Goal: Task Accomplishment & Management: Complete application form

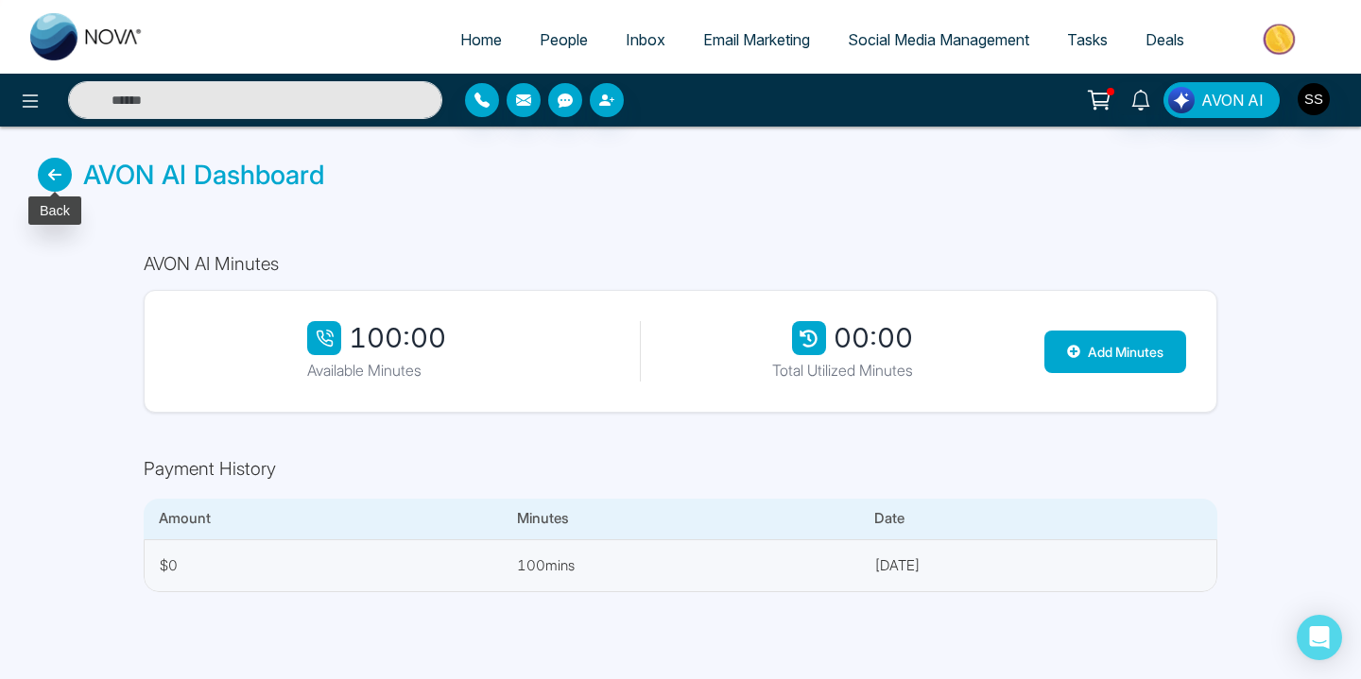
click at [48, 178] on icon at bounding box center [55, 175] width 34 height 34
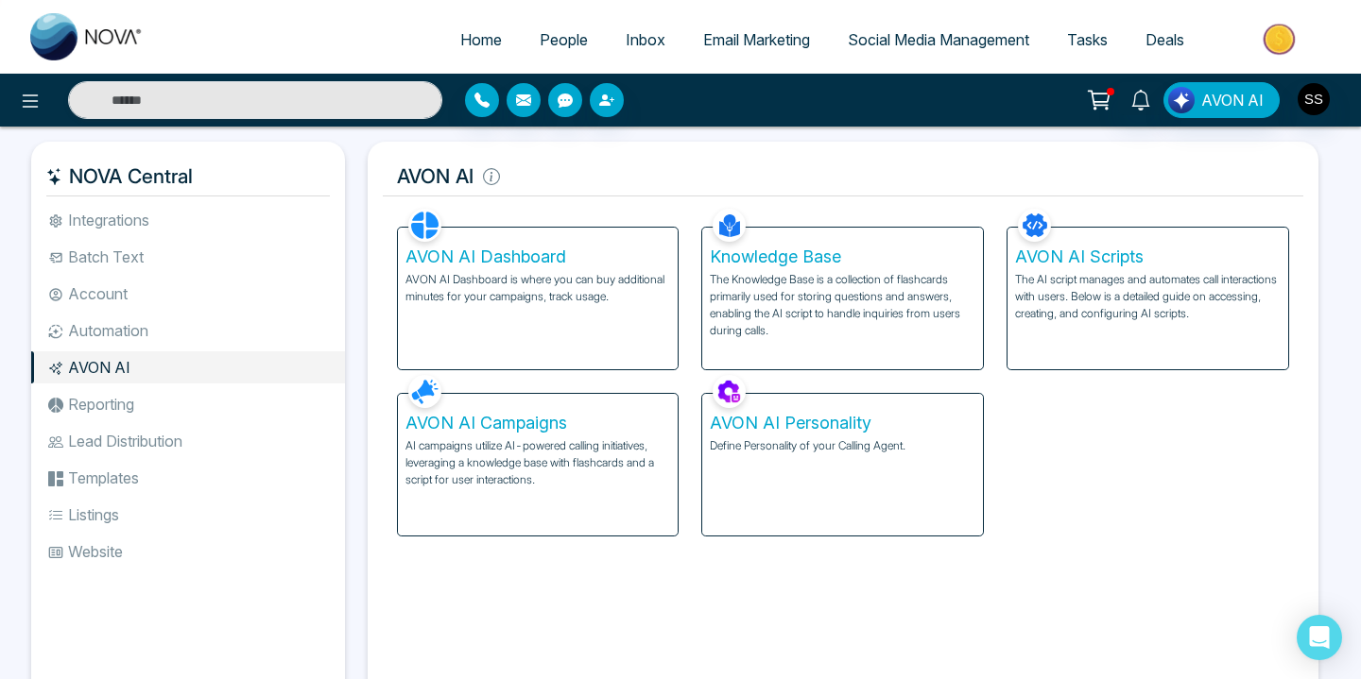
click at [146, 367] on li "AVON AI" at bounding box center [188, 368] width 314 height 32
click at [838, 283] on p "The Knowledge Base is a collection of flashcards primarily used for storing que…" at bounding box center [843, 305] width 266 height 68
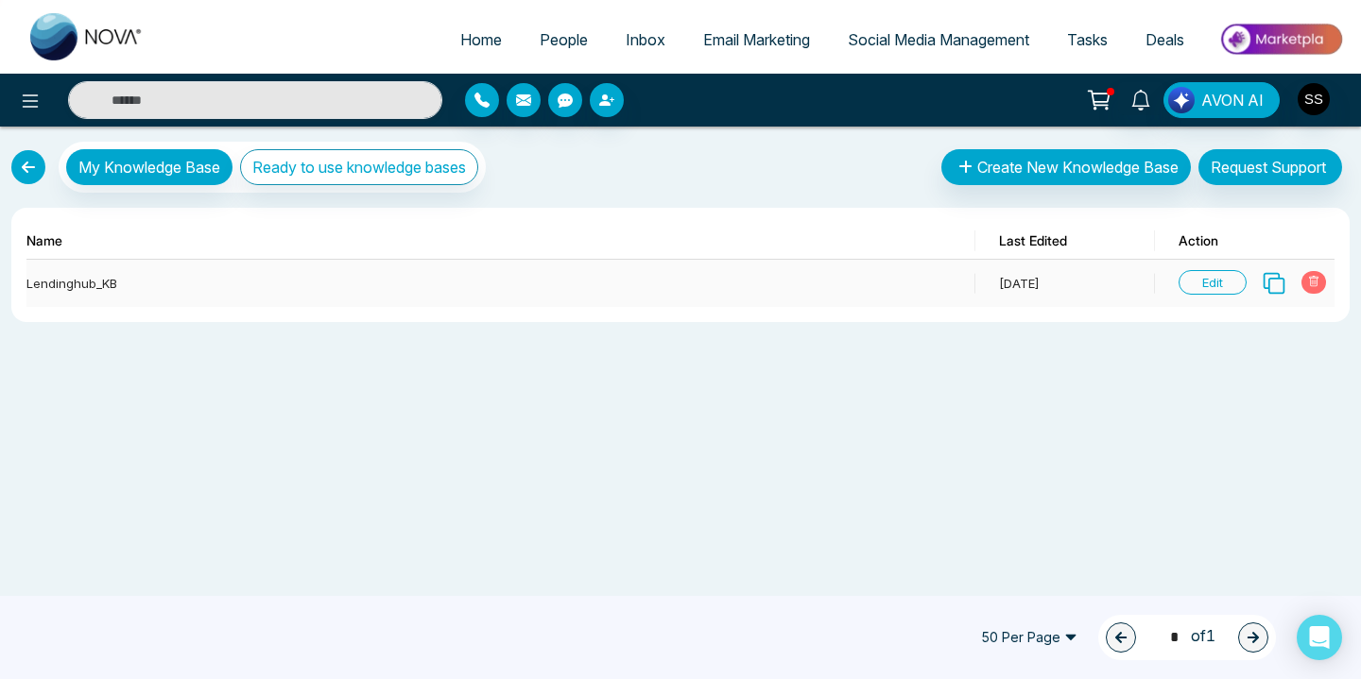
click at [1273, 281] on icon at bounding box center [1274, 283] width 25 height 25
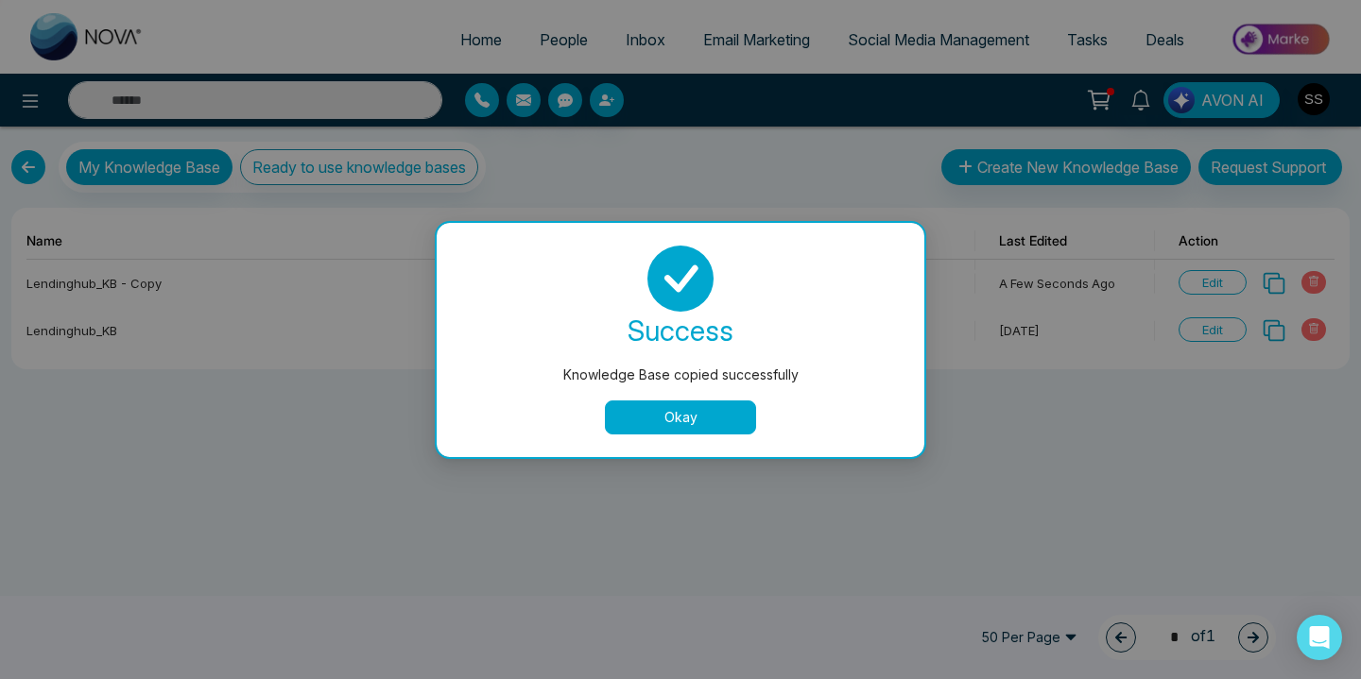
click at [728, 416] on button "Okay" at bounding box center [680, 418] width 151 height 34
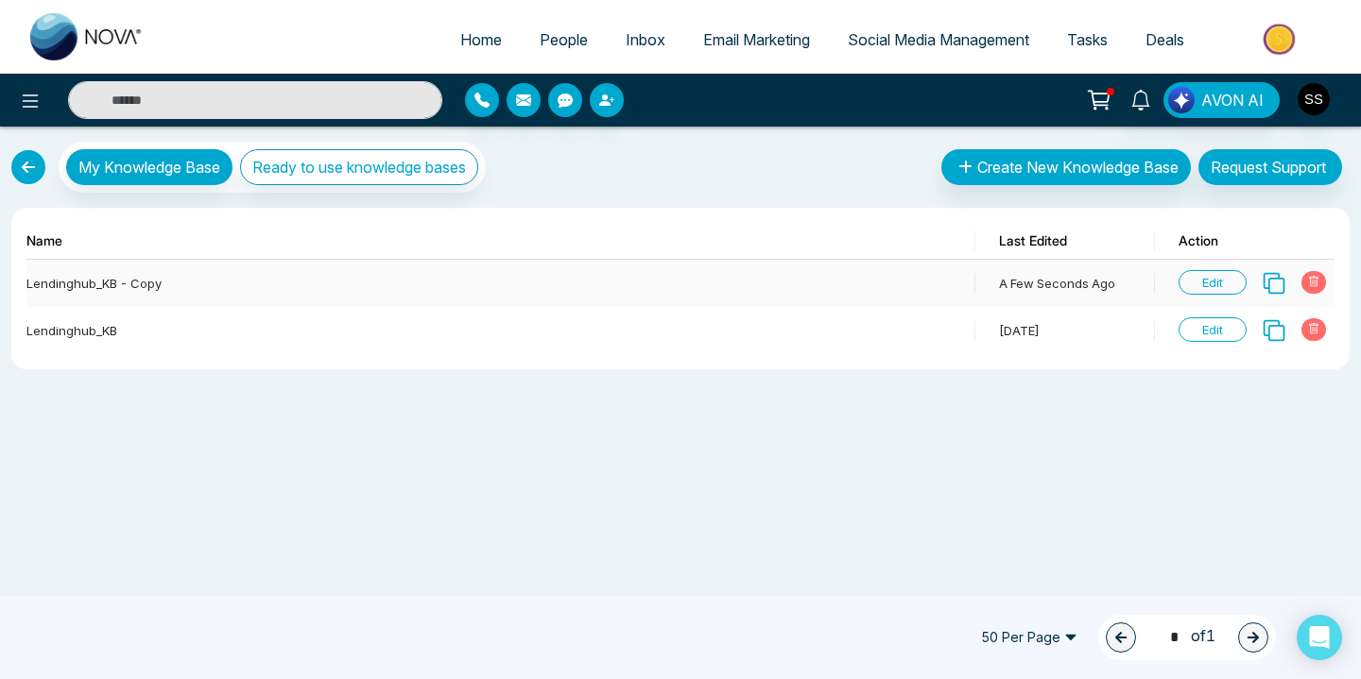
click at [1214, 276] on span "Edit" at bounding box center [1212, 282] width 68 height 25
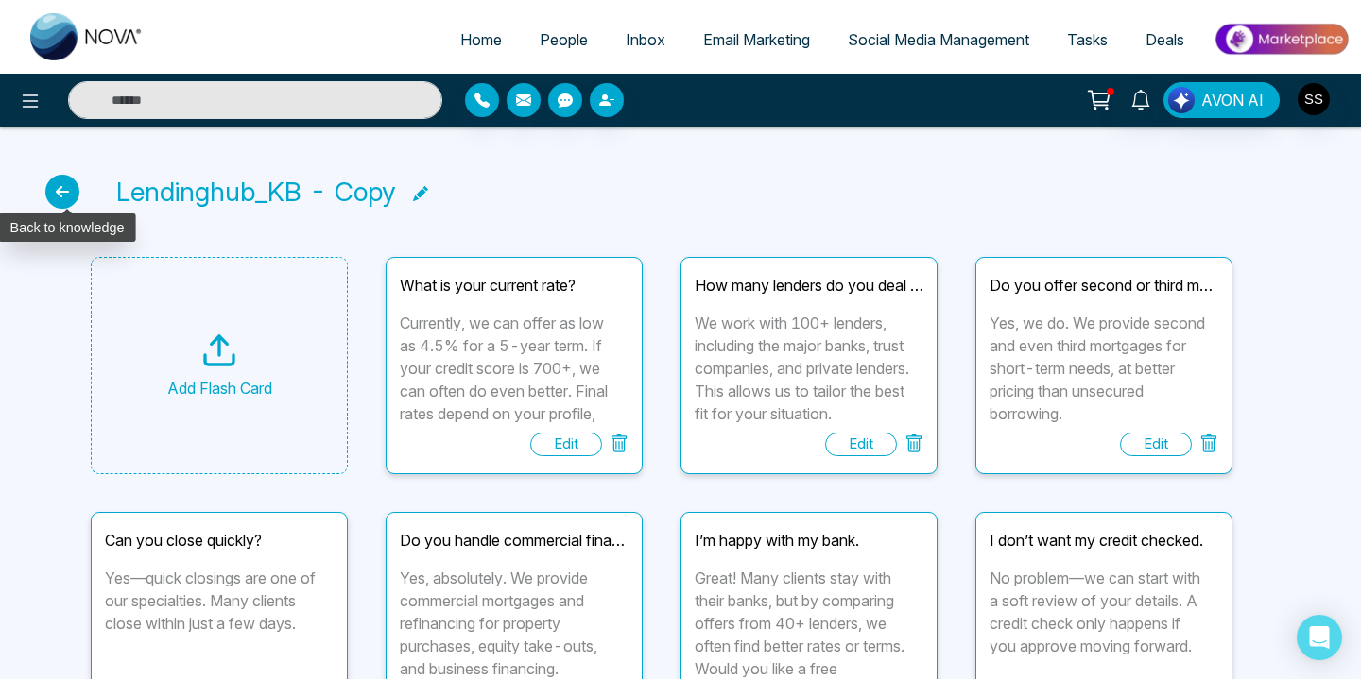
click at [61, 188] on icon at bounding box center [62, 192] width 34 height 34
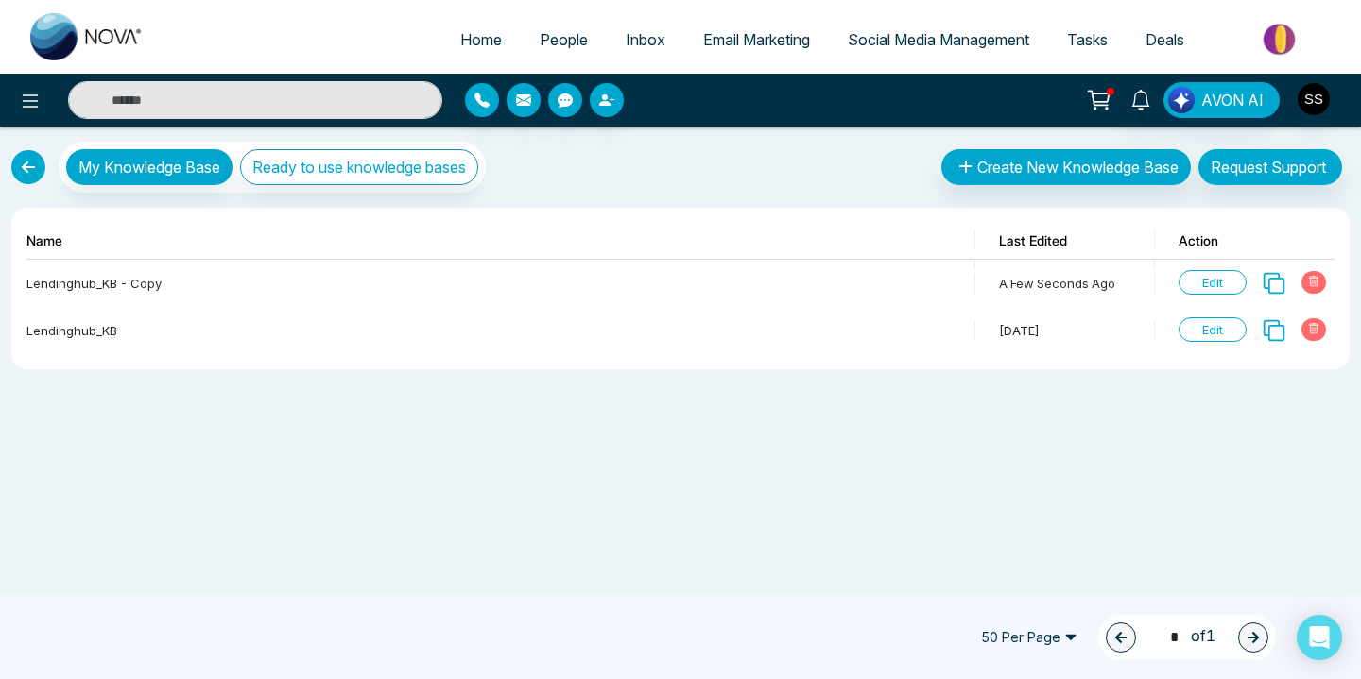
click at [33, 175] on link at bounding box center [28, 167] width 34 height 34
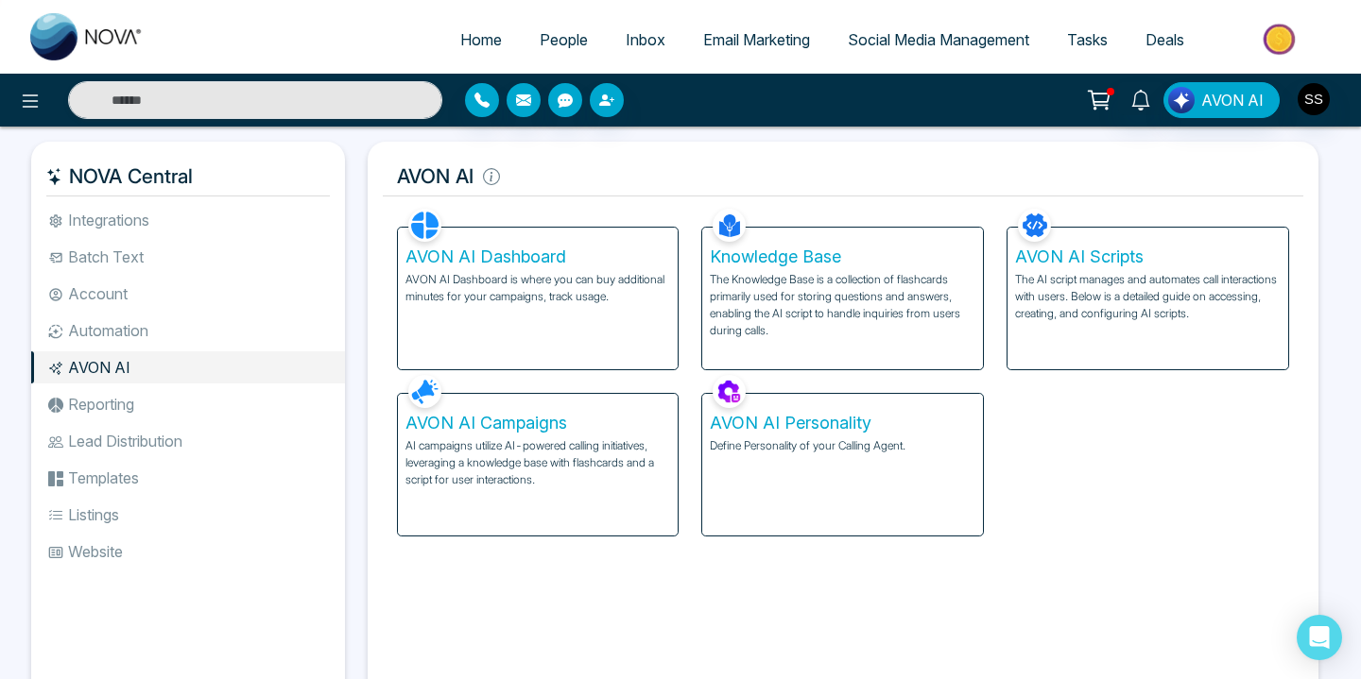
click at [801, 438] on p "Define Personality of your Calling Agent." at bounding box center [843, 446] width 266 height 17
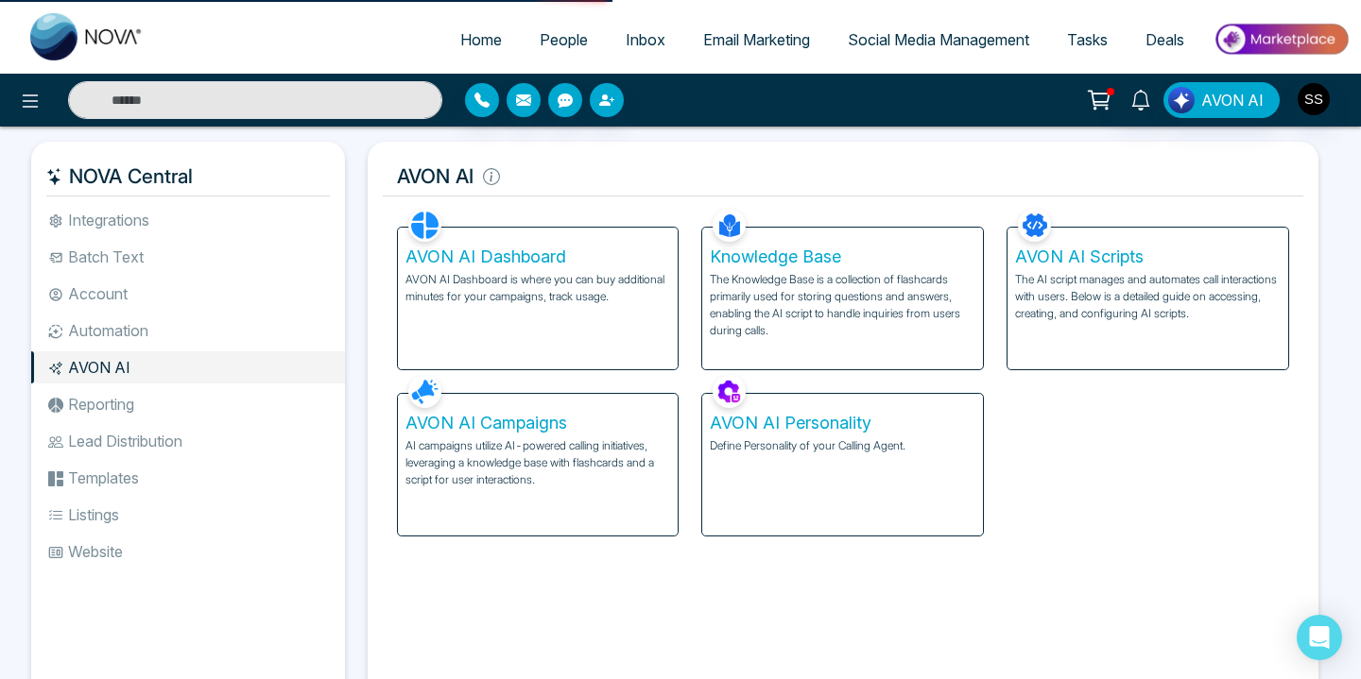
select select "****"
select select "**********"
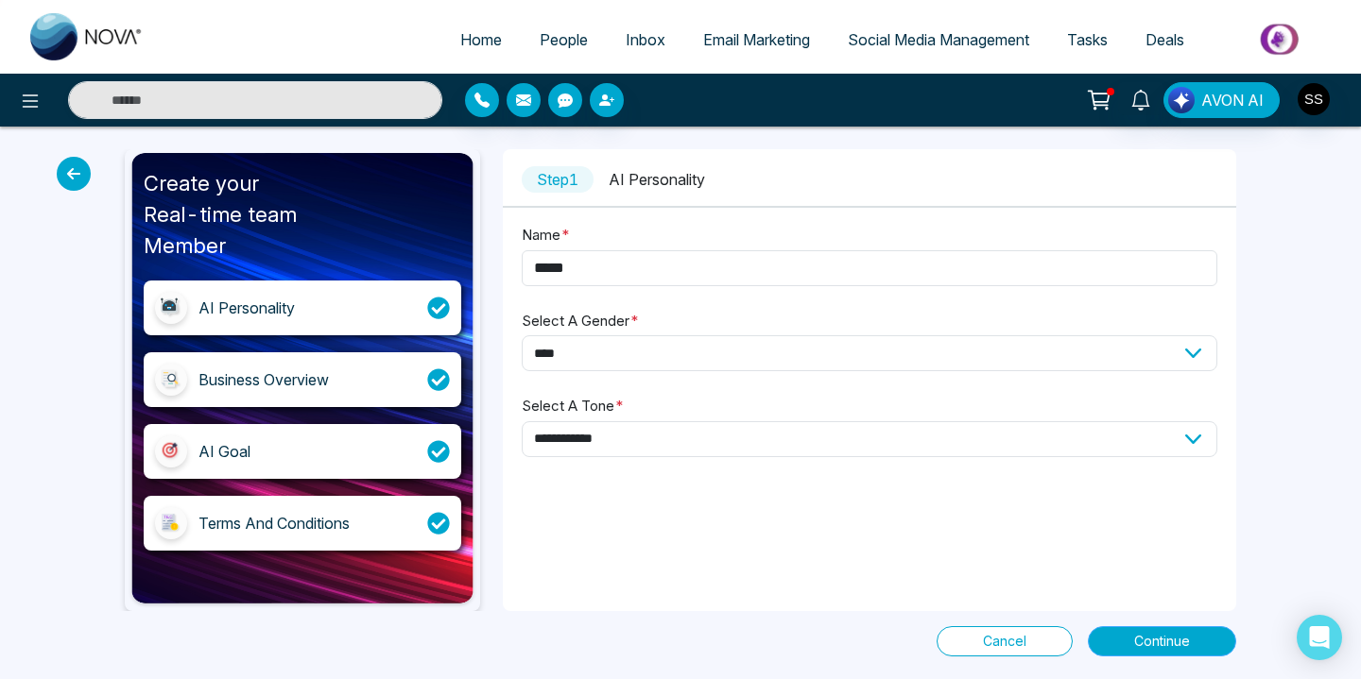
click at [1165, 635] on span "Continue" at bounding box center [1162, 641] width 56 height 21
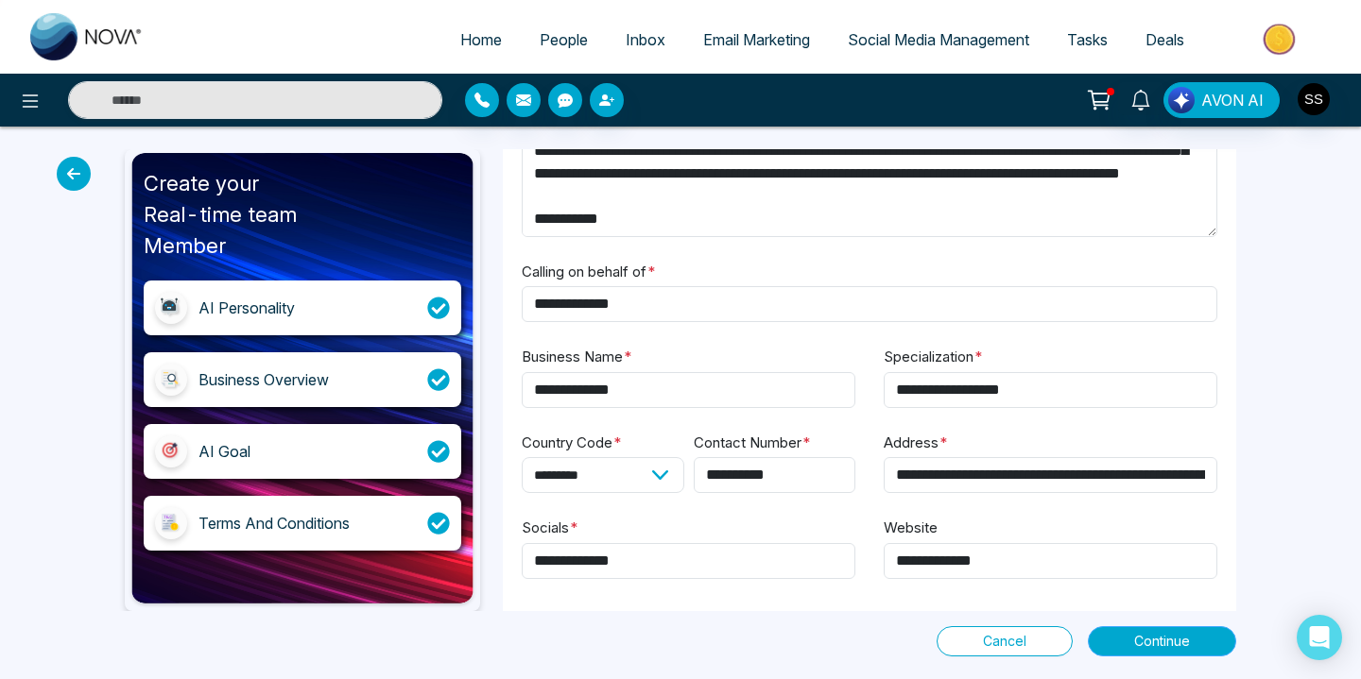
scroll to position [144, 0]
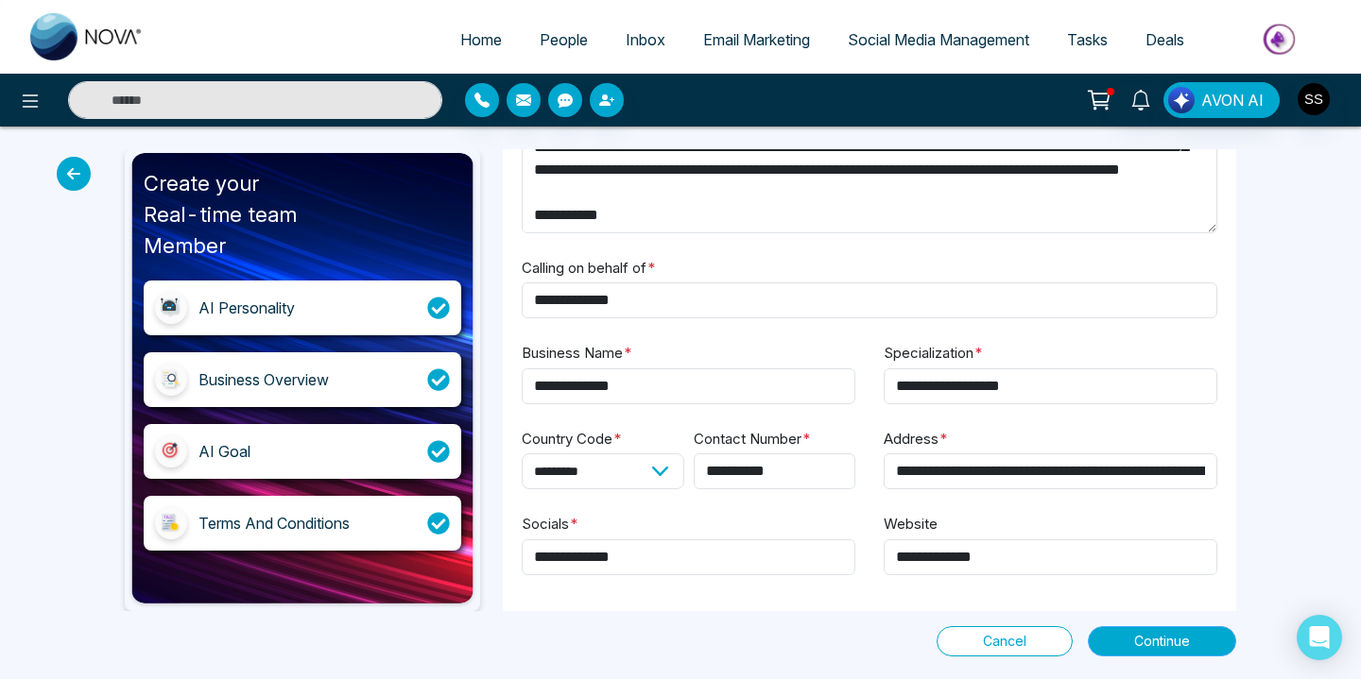
click at [1179, 645] on span "Continue" at bounding box center [1162, 641] width 56 height 21
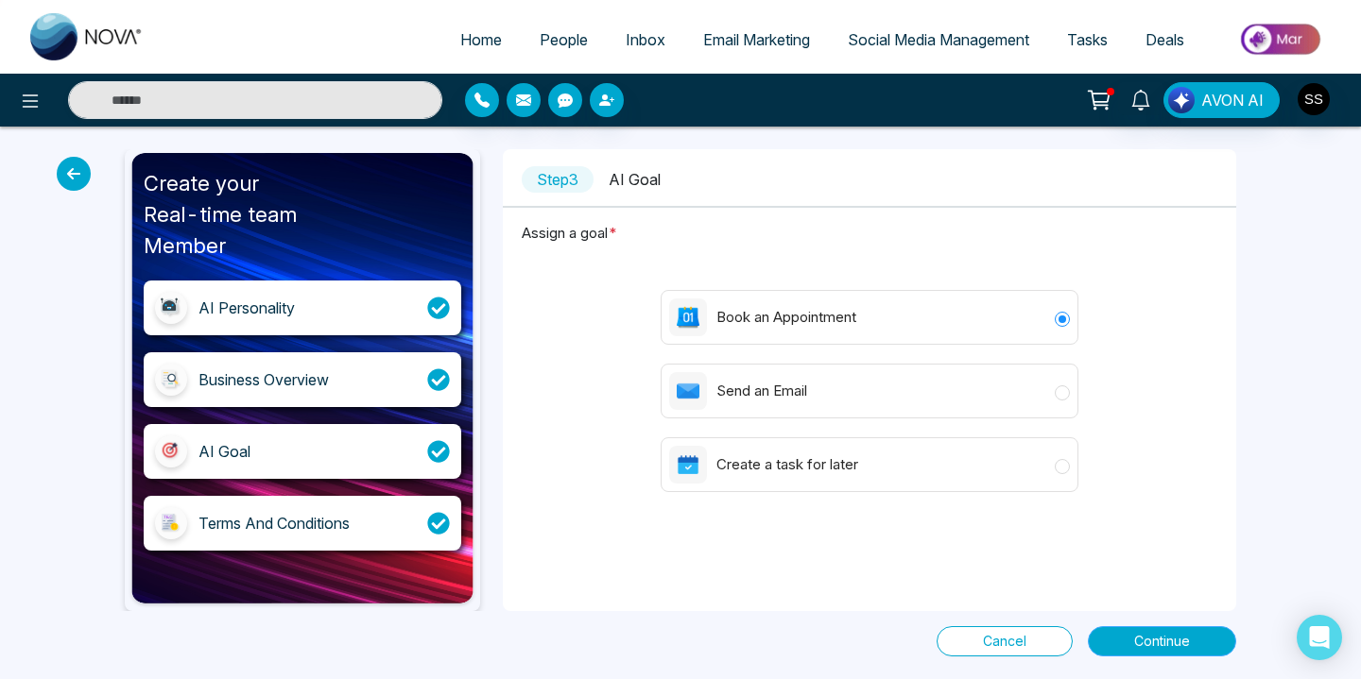
click at [1170, 637] on span "Continue" at bounding box center [1162, 641] width 56 height 21
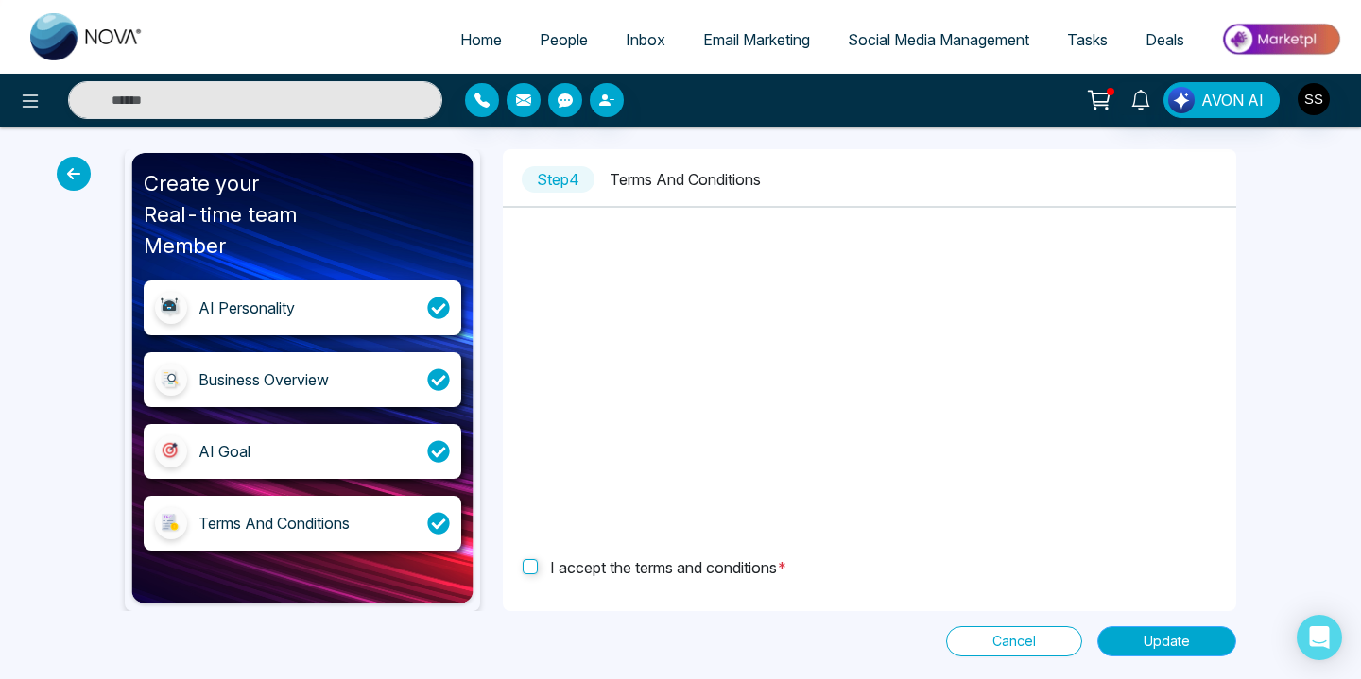
click at [1163, 645] on span "Update" at bounding box center [1166, 641] width 46 height 21
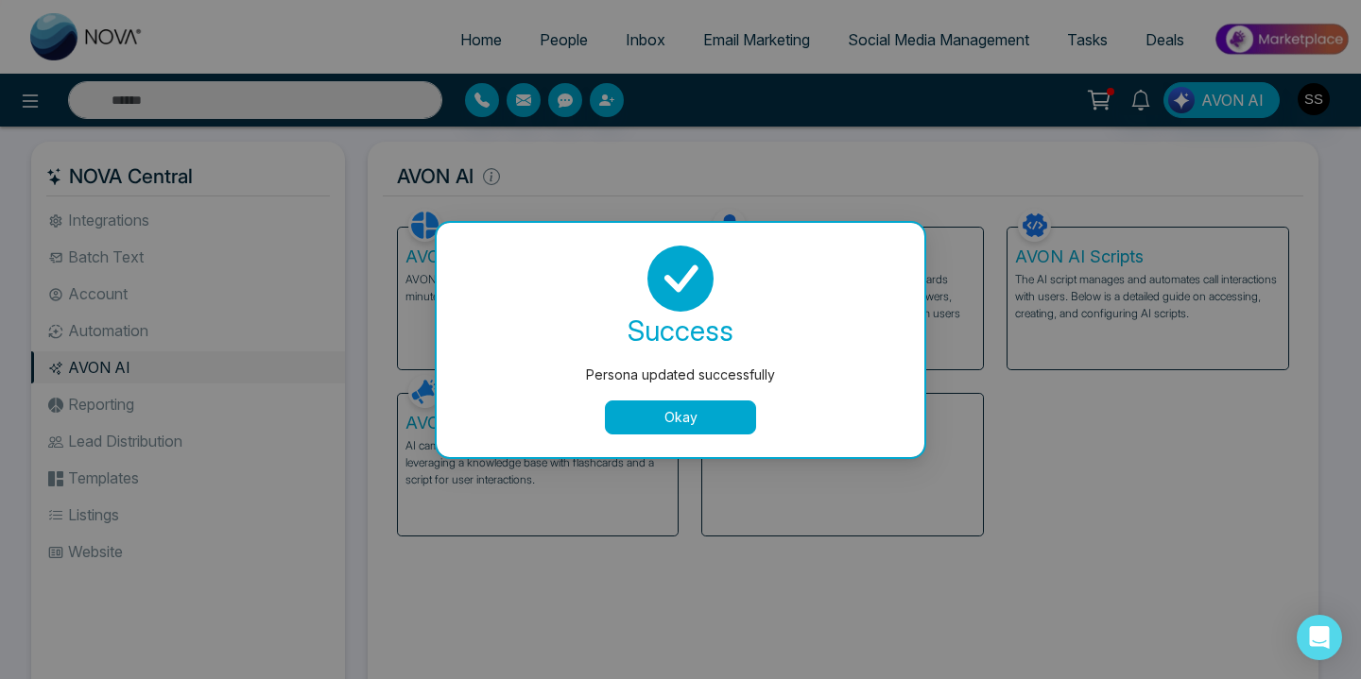
click at [751, 411] on button "Okay" at bounding box center [680, 418] width 151 height 34
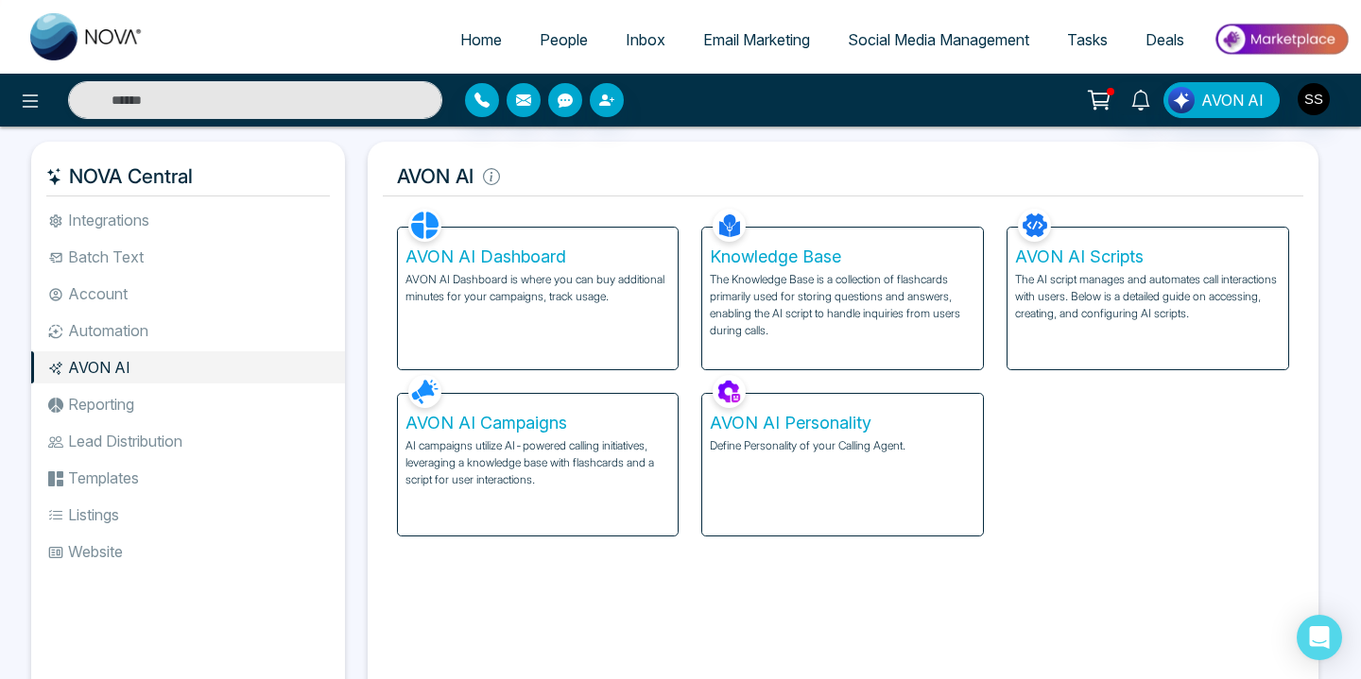
click at [427, 261] on h5 "AVON AI Dashboard" at bounding box center [538, 257] width 266 height 21
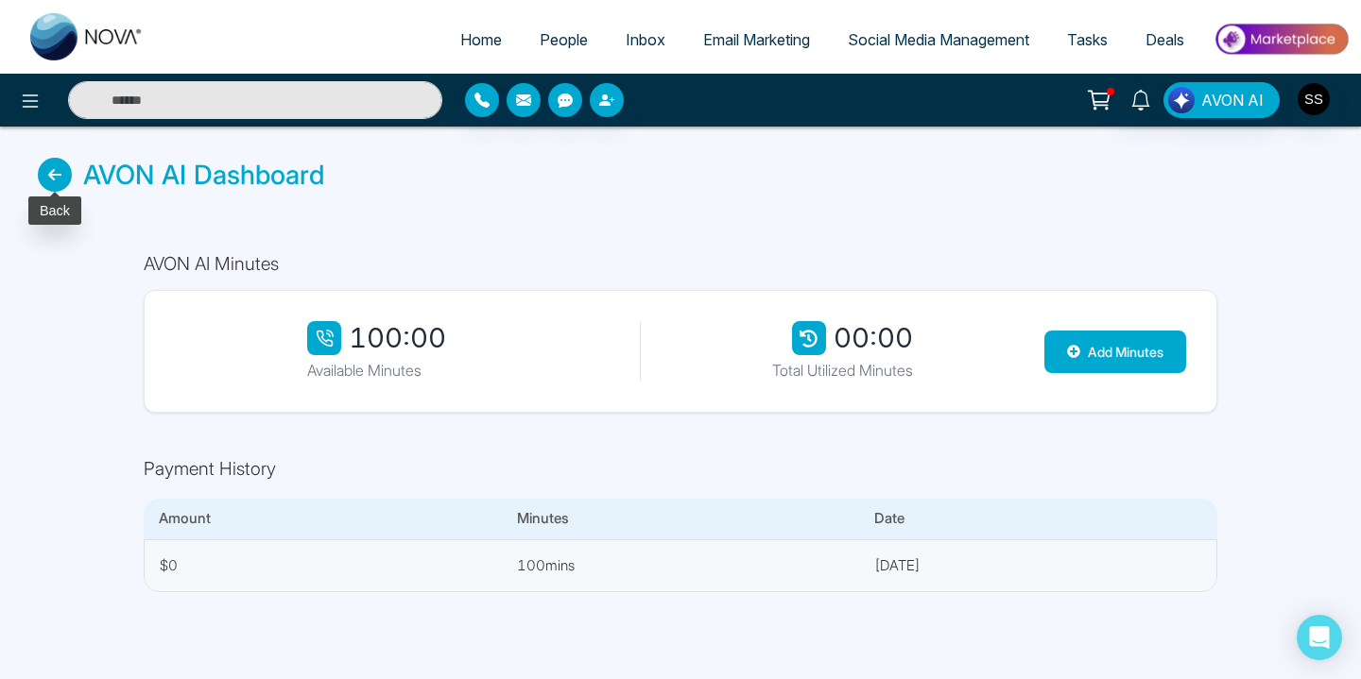
click at [53, 172] on icon at bounding box center [55, 175] width 34 height 34
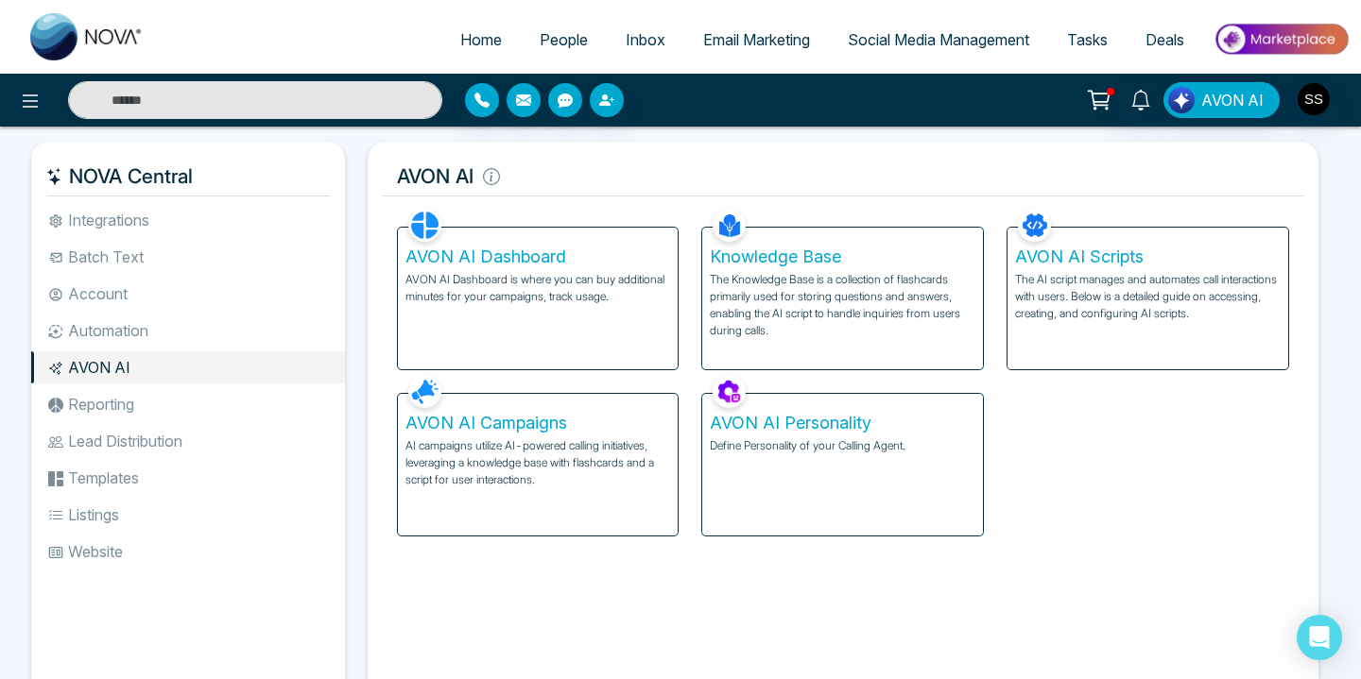
click at [406, 457] on p "AI campaigns utilize AI-powered calling initiatives, leveraging a knowledge bas…" at bounding box center [538, 463] width 266 height 51
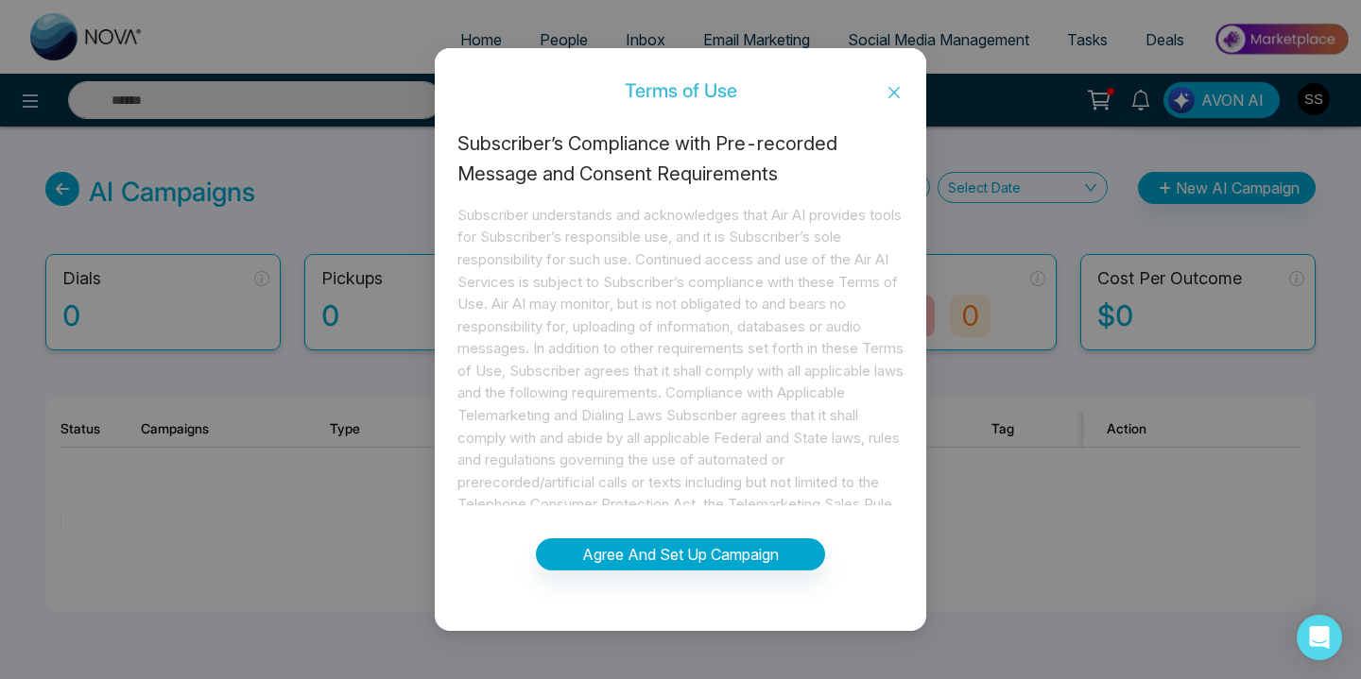
scroll to position [55, 0]
click at [745, 558] on button "Agree And Set Up Campaign" at bounding box center [680, 555] width 289 height 32
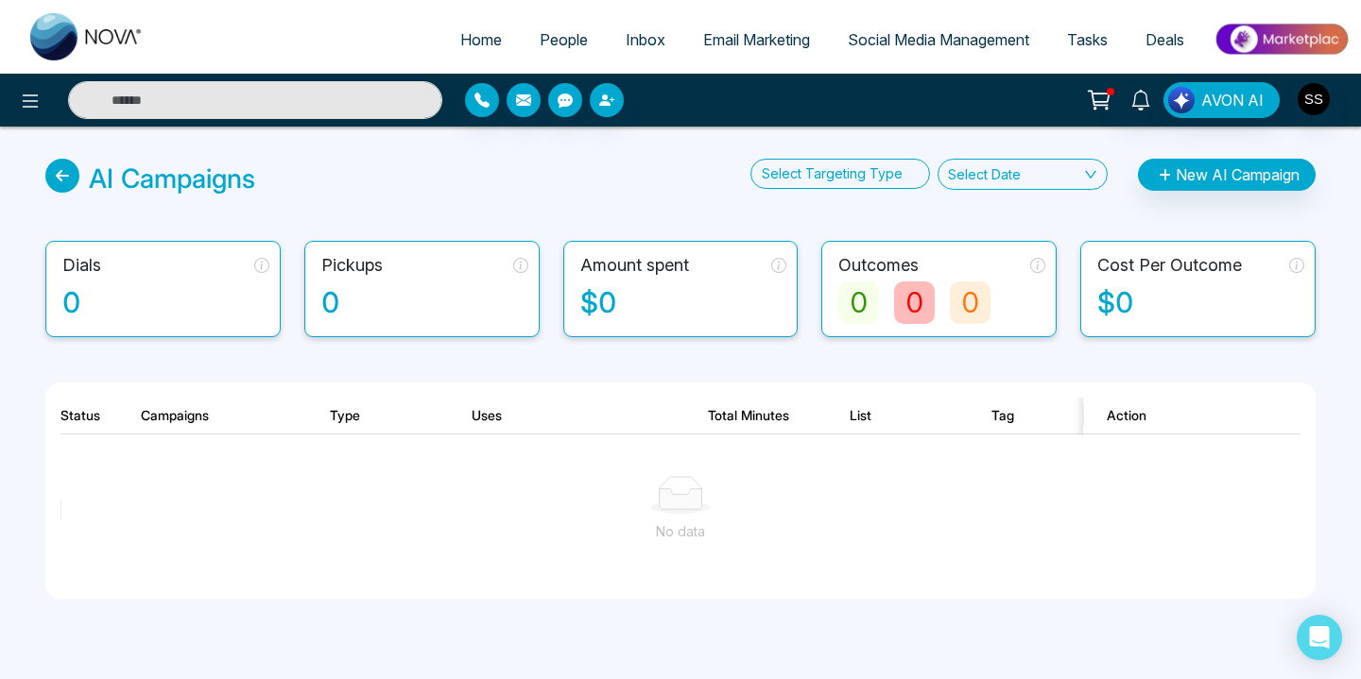
scroll to position [24, 0]
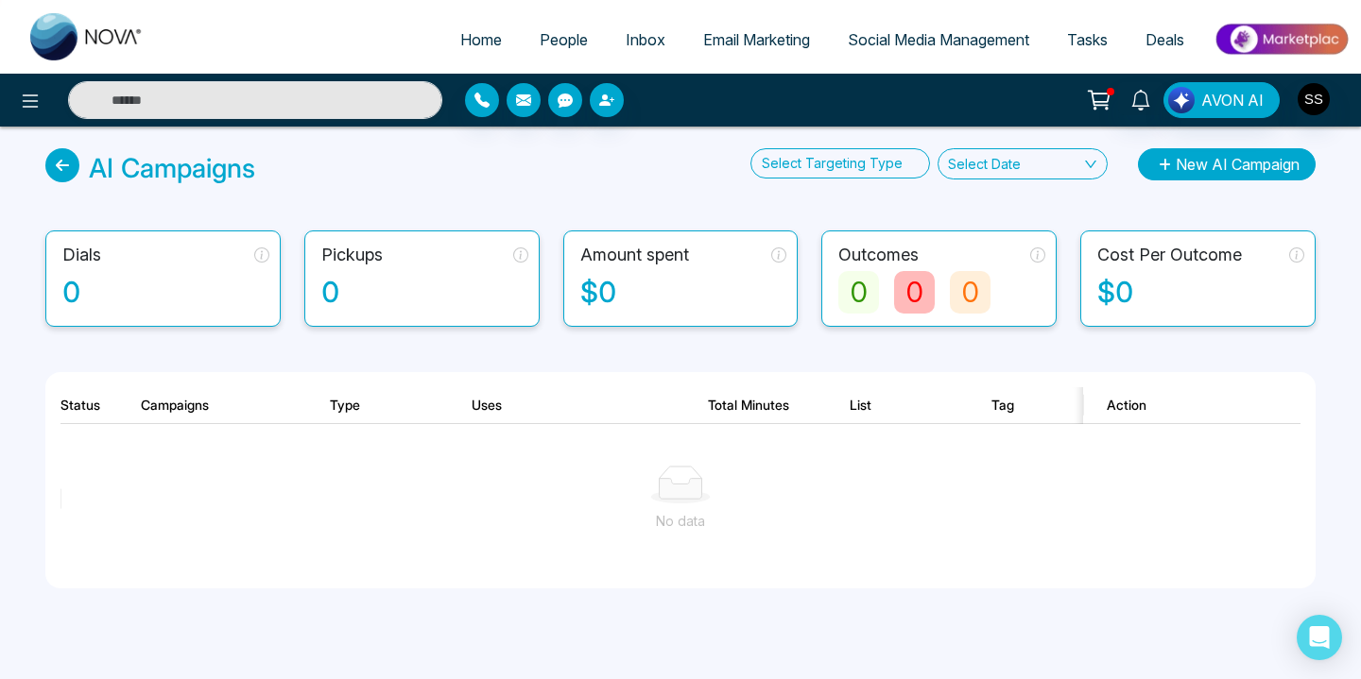
click at [1263, 159] on button "New AI Campaign" at bounding box center [1227, 164] width 178 height 32
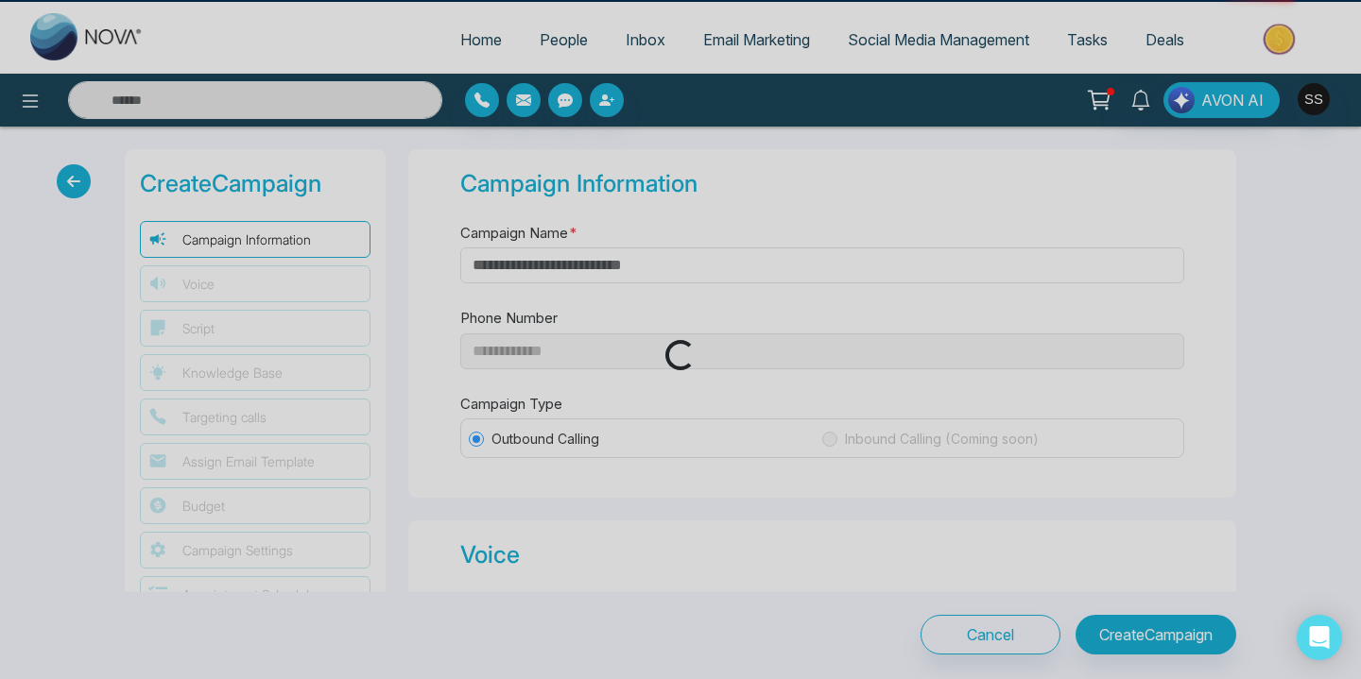
type input "**********"
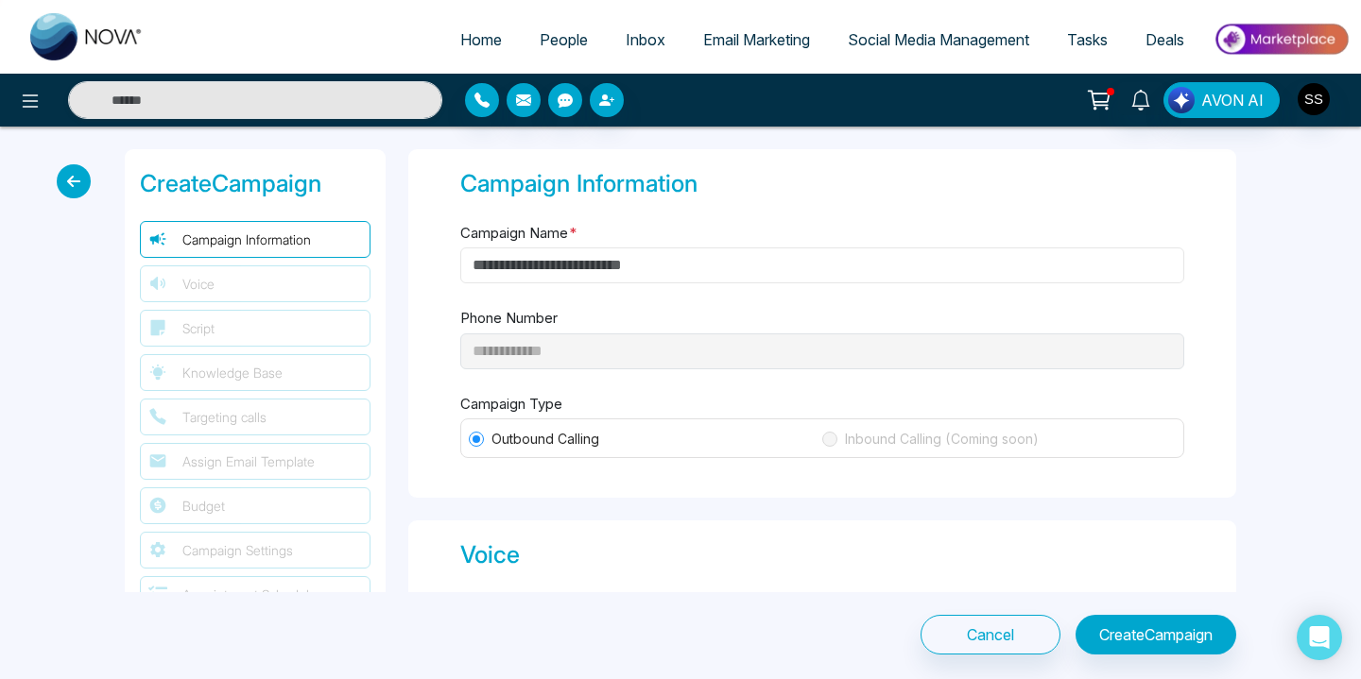
click at [737, 265] on input "Campaign Name *" at bounding box center [822, 266] width 724 height 36
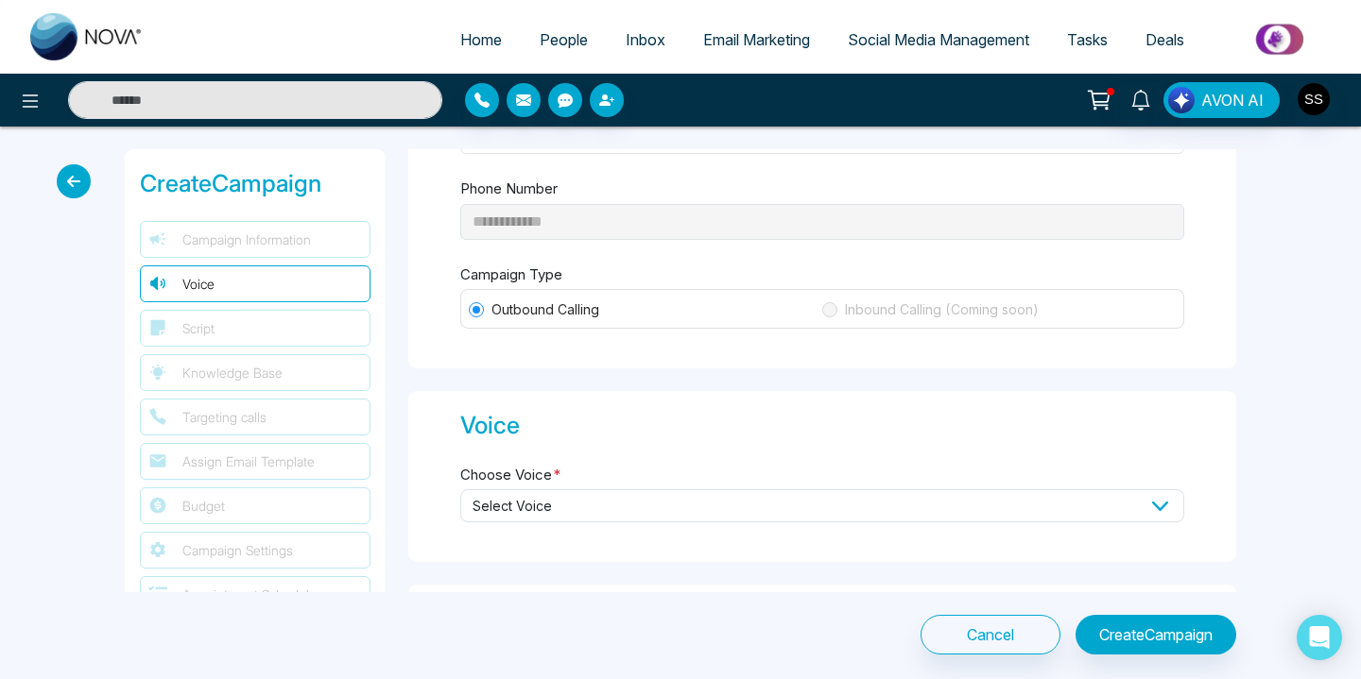
scroll to position [205, 0]
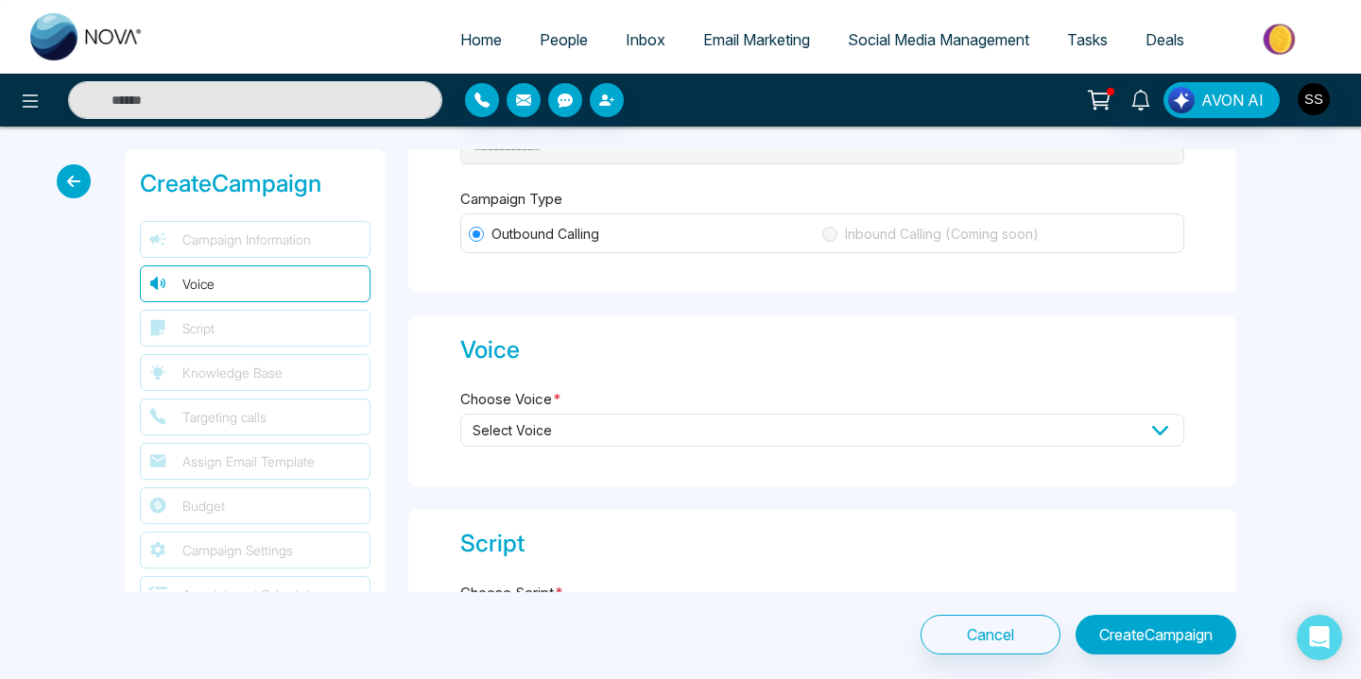
type input "*******"
click at [773, 427] on span "Select Voice" at bounding box center [822, 430] width 724 height 33
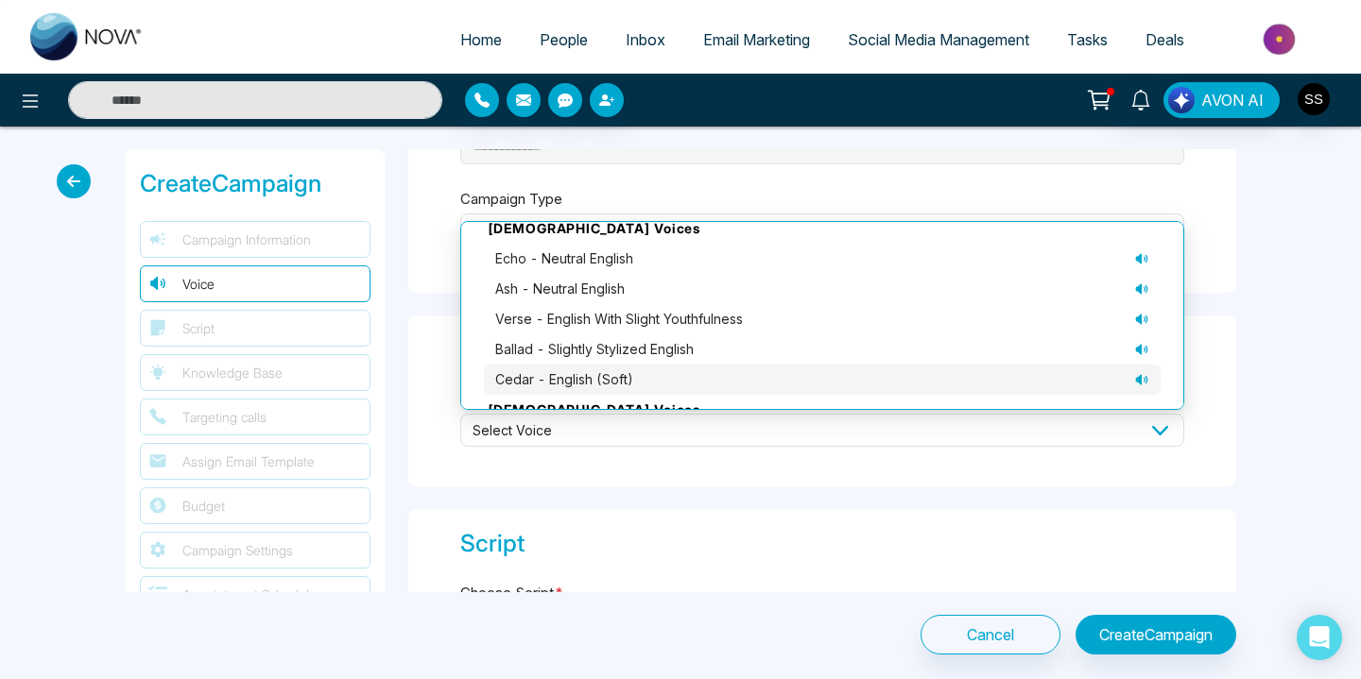
scroll to position [0, 0]
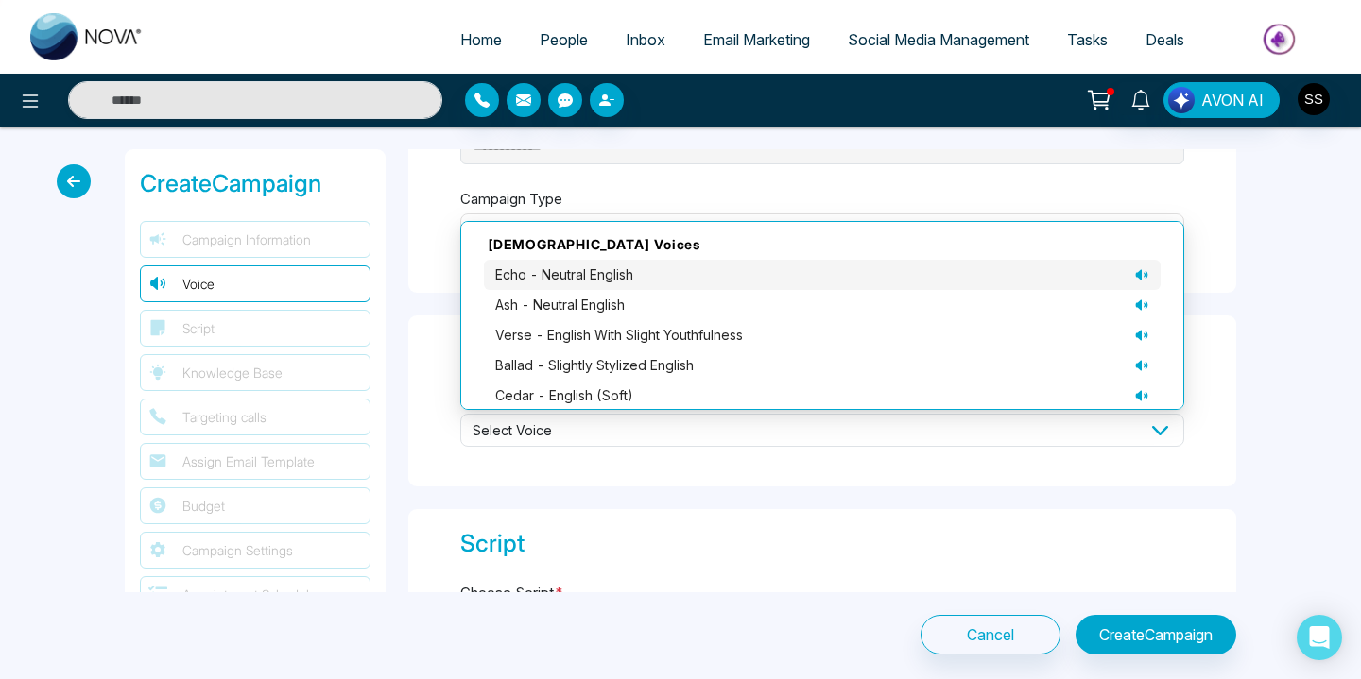
click at [1136, 273] on icon at bounding box center [1141, 274] width 15 height 15
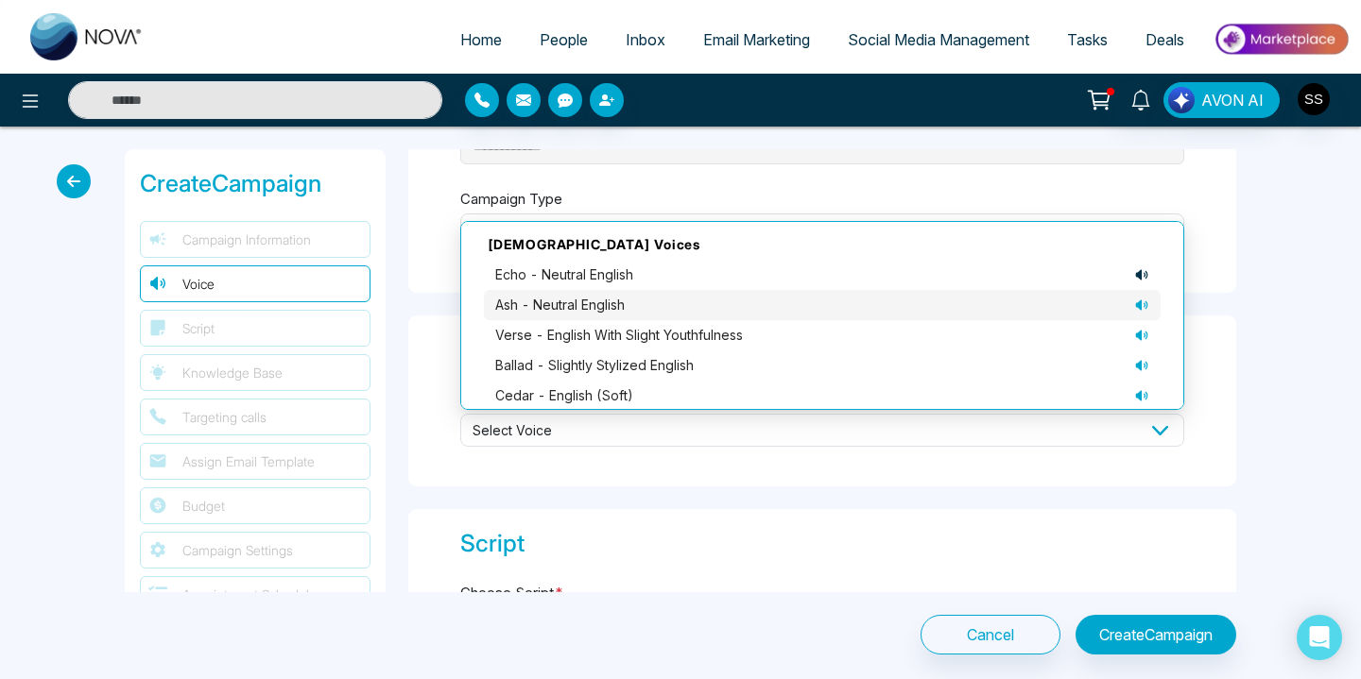
click at [1136, 300] on icon at bounding box center [1142, 305] width 12 height 10
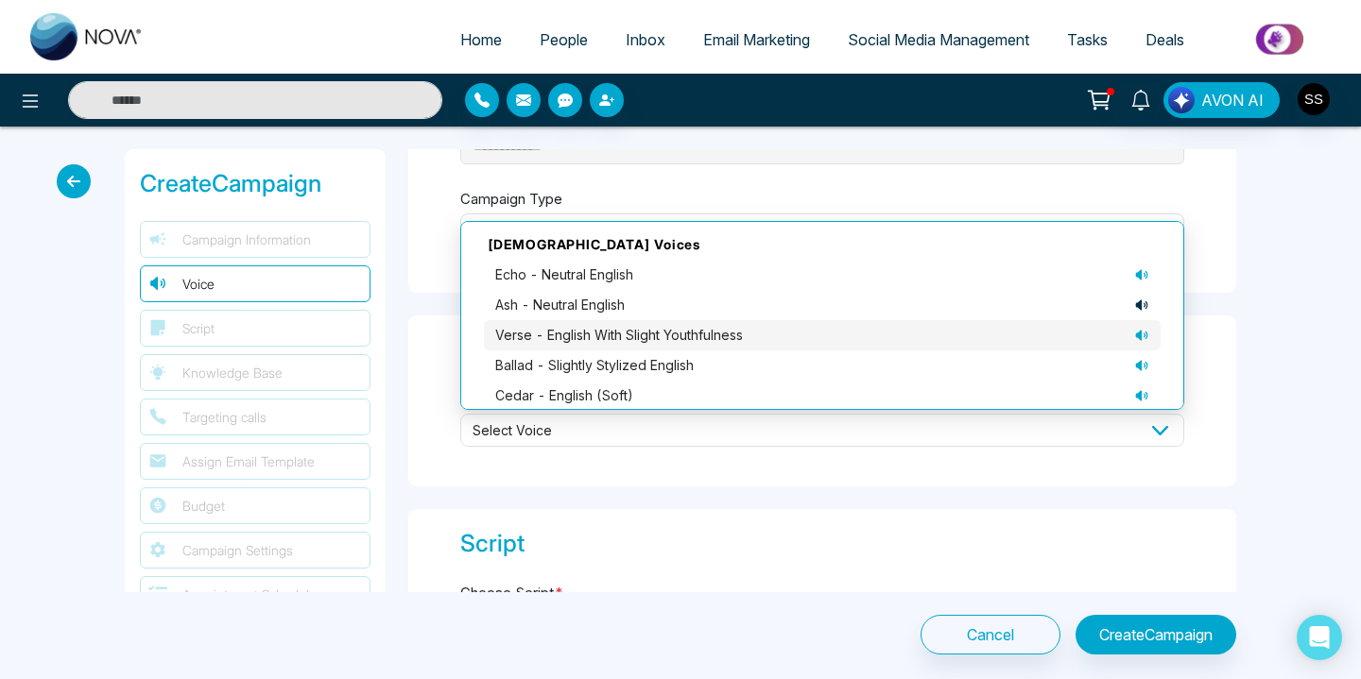
click at [1140, 325] on div "verse - English with slight youthfulness" at bounding box center [822, 335] width 654 height 21
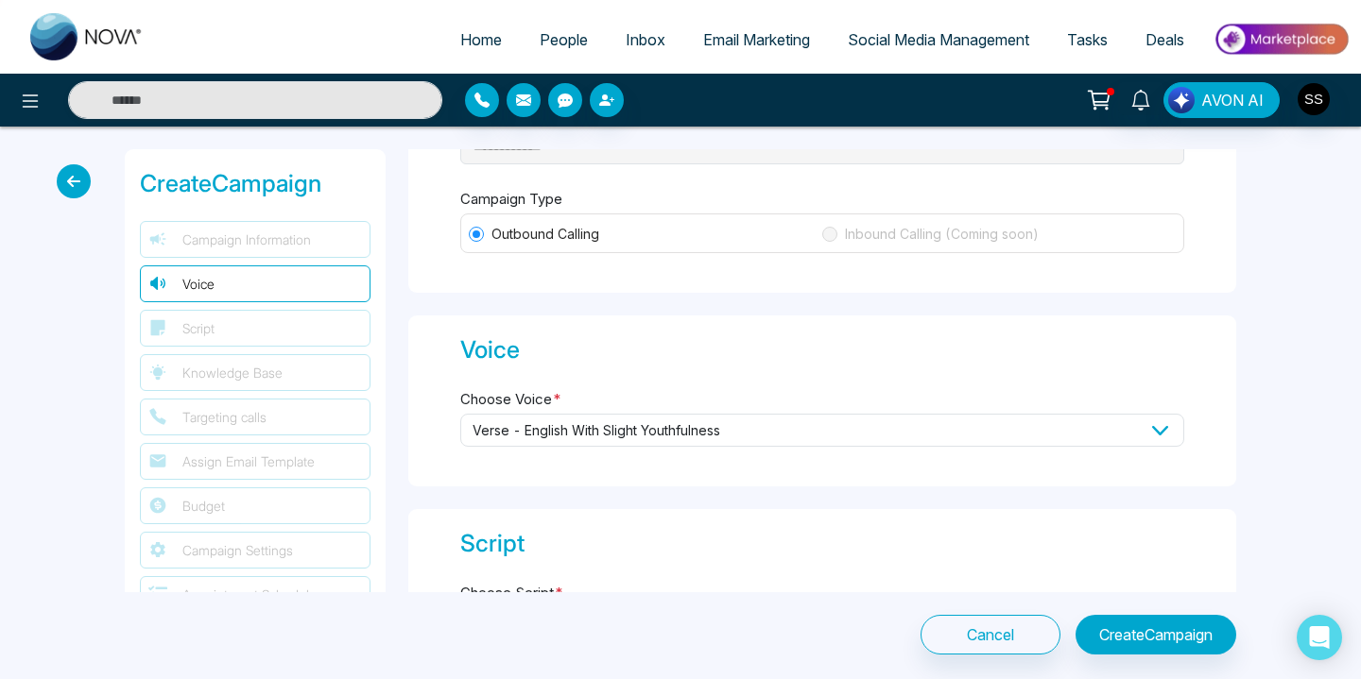
click at [1157, 427] on span "verse - English with slight youthfulness" at bounding box center [822, 430] width 724 height 33
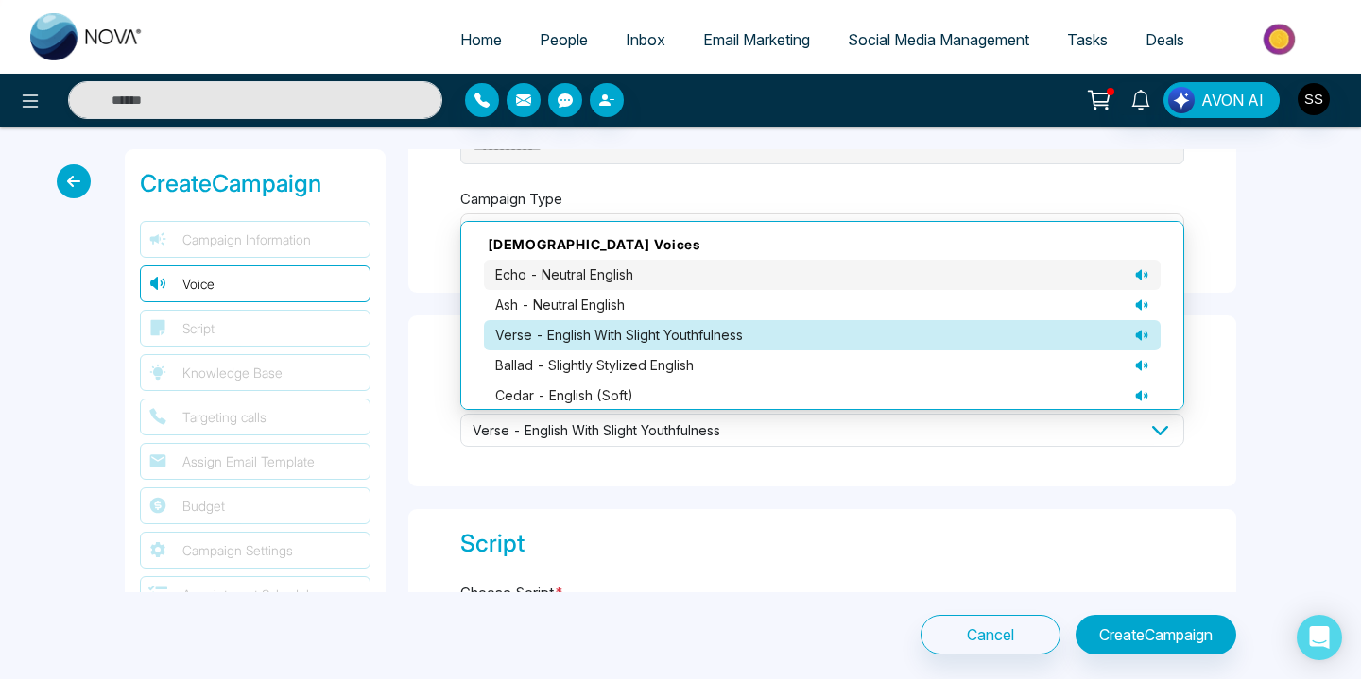
click at [1144, 273] on icon at bounding box center [1144, 275] width 2 height 5
click at [684, 493] on div "**********" at bounding box center [822, 370] width 850 height 443
